Goal: Find specific page/section: Find specific page/section

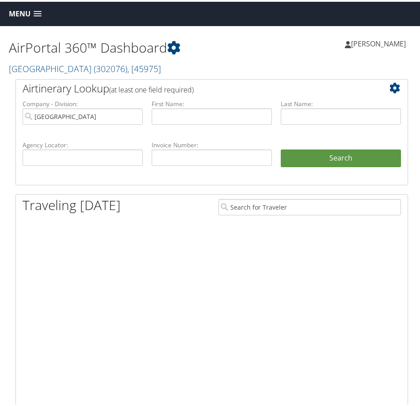
click at [18, 12] on span "Menu" at bounding box center [20, 12] width 22 height 8
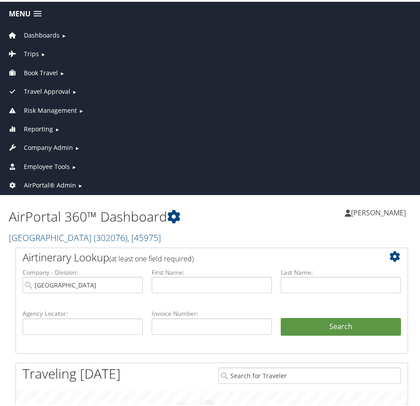
click at [42, 165] on span "Employee Tools" at bounding box center [47, 165] width 46 height 10
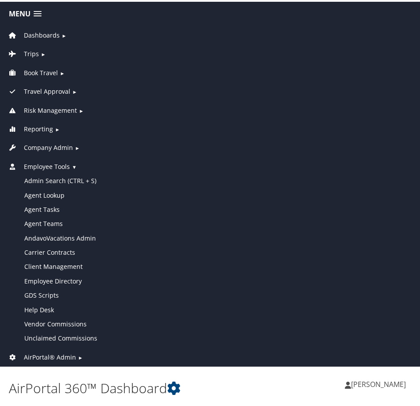
click at [54, 148] on span "Company Admin" at bounding box center [48, 146] width 49 height 10
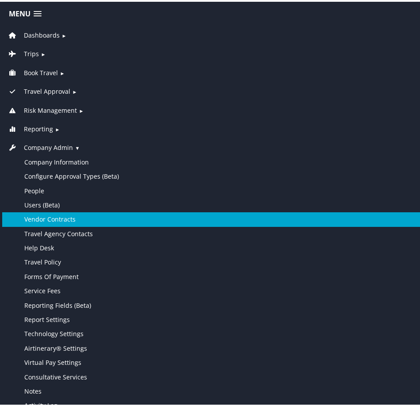
click at [63, 219] on link "Vendor Contracts" at bounding box center [211, 218] width 419 height 14
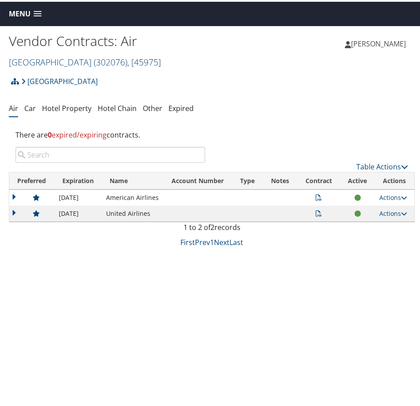
click at [58, 57] on link "[GEOGRAPHIC_DATA] ( 302076 ) , [ 45975 ]" at bounding box center [85, 60] width 152 height 12
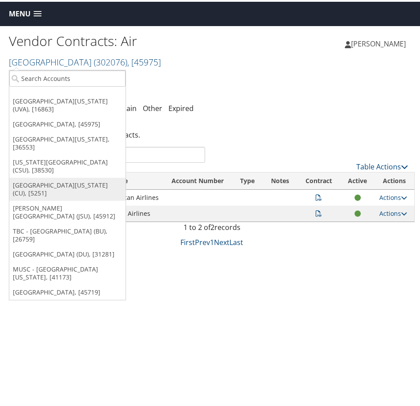
click at [48, 176] on link "[GEOGRAPHIC_DATA][US_STATE] (CU), [5251]" at bounding box center [67, 187] width 116 height 23
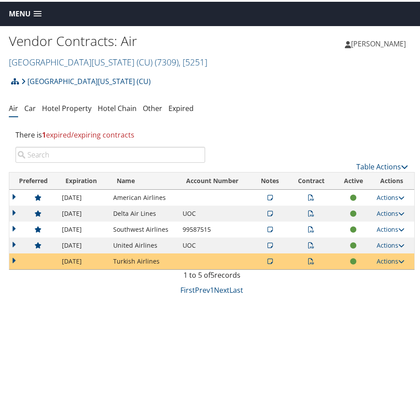
click at [13, 243] on td at bounding box center [33, 244] width 48 height 16
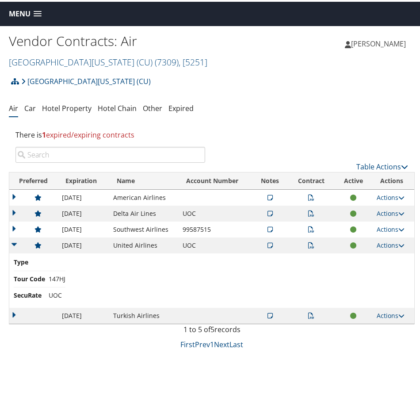
click at [268, 244] on icon at bounding box center [270, 244] width 5 height 6
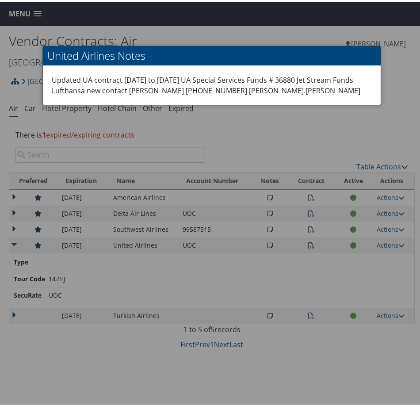
click at [284, 80] on div "Updated UA contract [DATE] to [DATE] UA Special Services Funds # 36880 Jet Stre…" at bounding box center [212, 83] width 338 height 39
click at [292, 55] on h2 "United Airlines Notes" at bounding box center [212, 53] width 338 height 19
click at [69, 61] on h2 "United Airlines Notes" at bounding box center [212, 53] width 338 height 19
click at [321, 80] on div "Updated UA contract 6/26/25 to 6/30/27 UA Special Services Funds # 36880 Jet St…" at bounding box center [212, 83] width 338 height 39
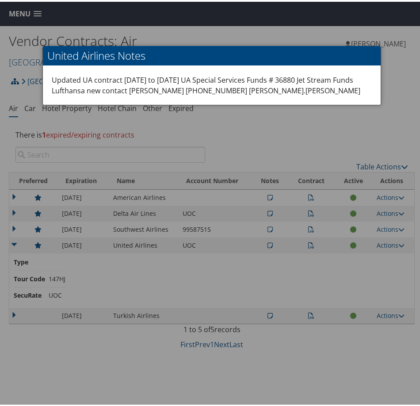
click at [361, 120] on div at bounding box center [212, 203] width 424 height 406
